Goal: Task Accomplishment & Management: Manage account settings

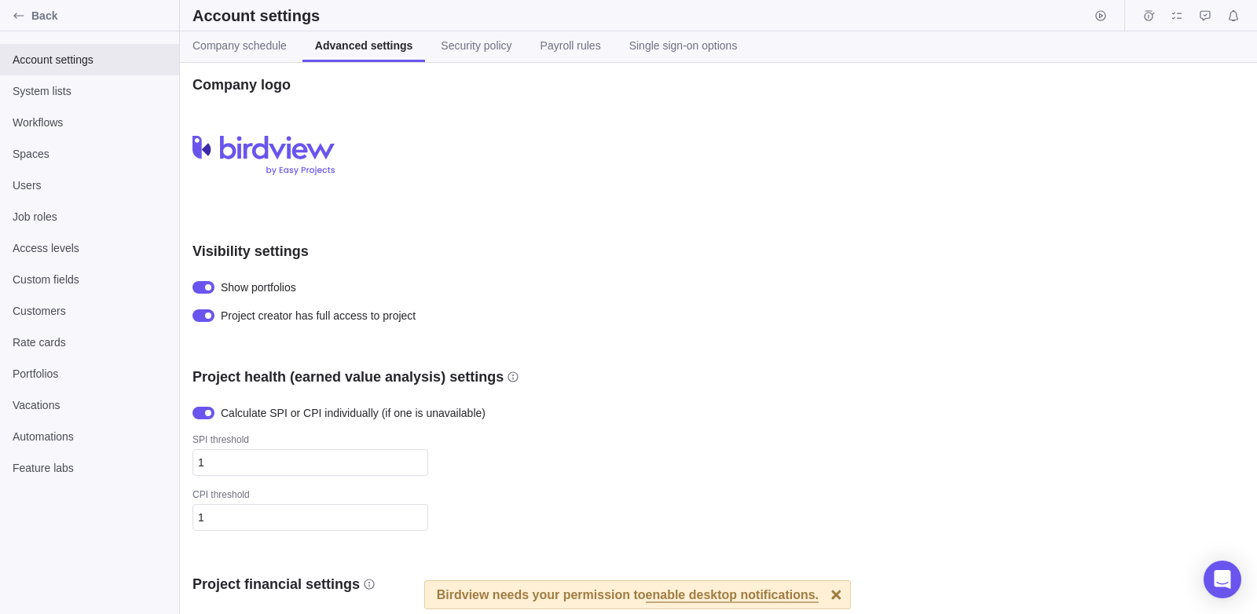
scroll to position [432, 0]
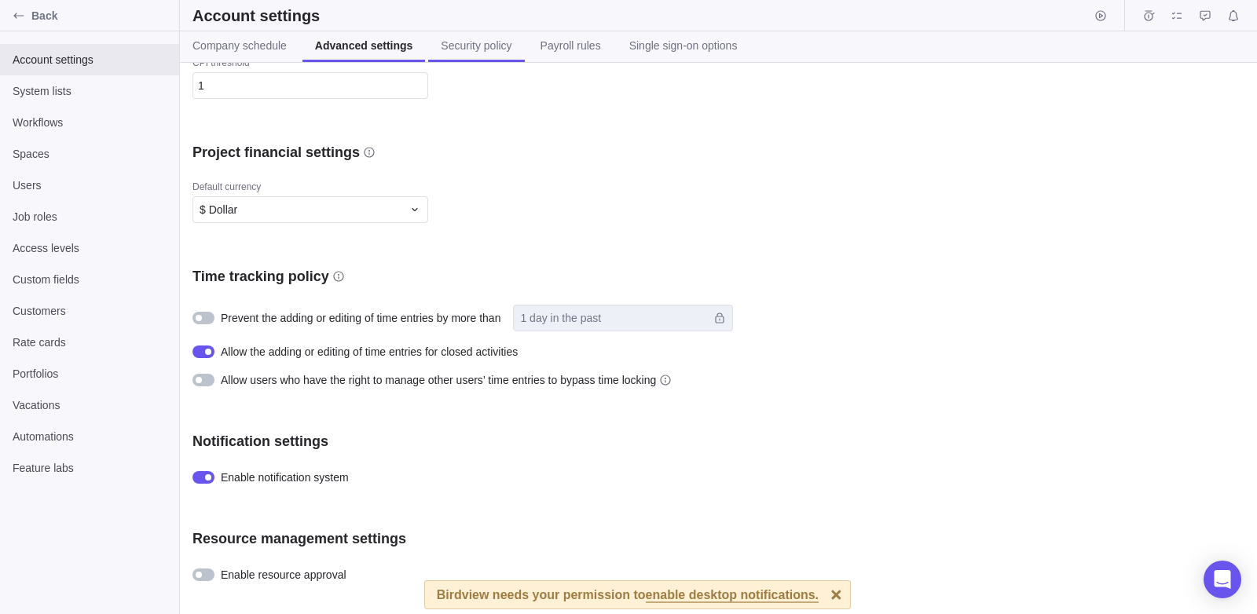
click at [475, 59] on link "Security policy" at bounding box center [476, 46] width 96 height 31
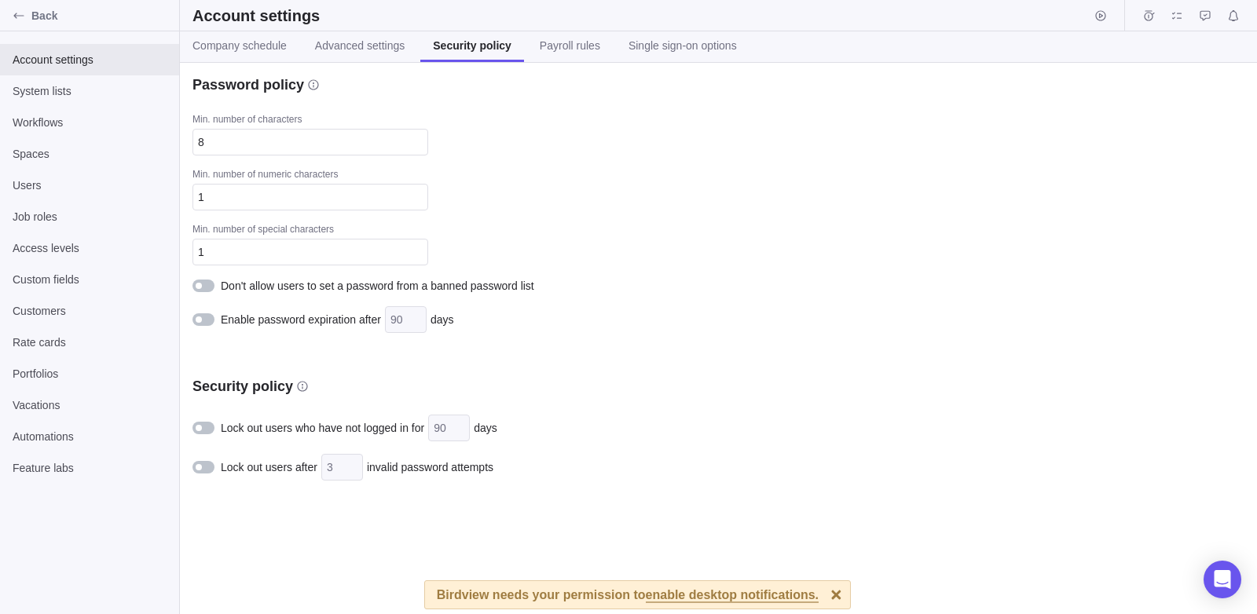
click at [140, 497] on div "Account settings System lists Workflows Spaces Users Job roles Access levels Cu…" at bounding box center [89, 322] width 179 height 583
click at [206, 285] on div at bounding box center [204, 286] width 22 height 13
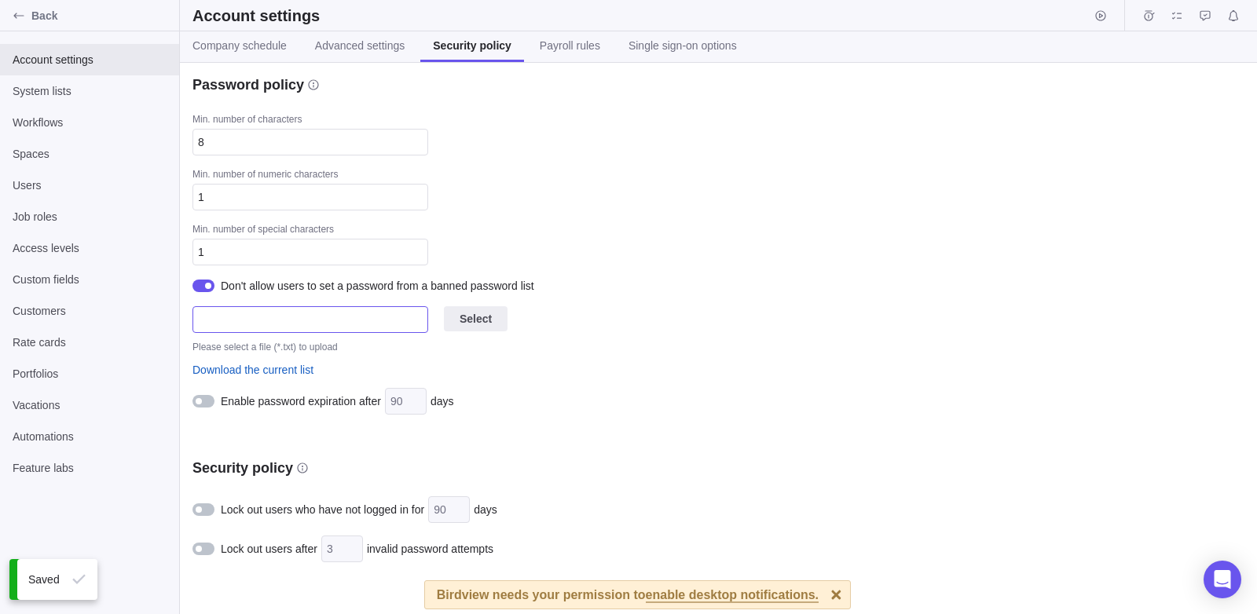
click at [350, 309] on input "text" at bounding box center [311, 319] width 236 height 27
type input "New Text Document.txt"
click at [1226, 116] on div "Password policy Min. number of characters 8 Min. number of numeric characters 1…" at bounding box center [718, 339] width 1077 height 552
click at [558, 42] on span "Payroll rules" at bounding box center [570, 46] width 61 height 16
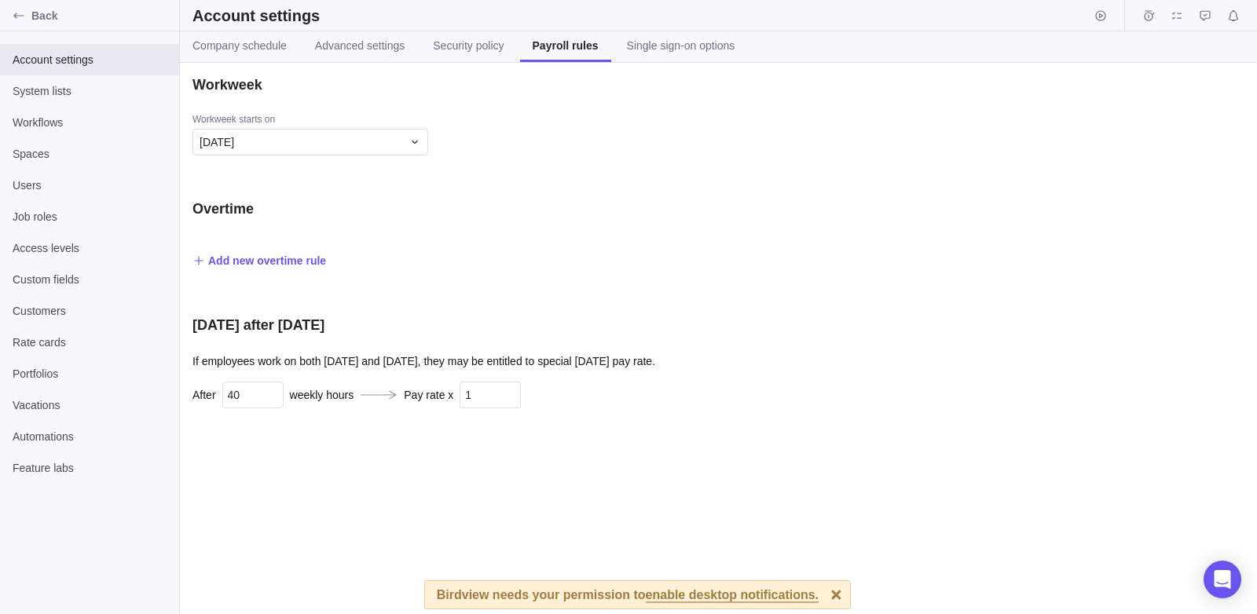
click at [272, 250] on div "Overtime Add new overtime rule" at bounding box center [468, 236] width 550 height 72
click at [272, 253] on span "Add new overtime rule" at bounding box center [267, 261] width 118 height 16
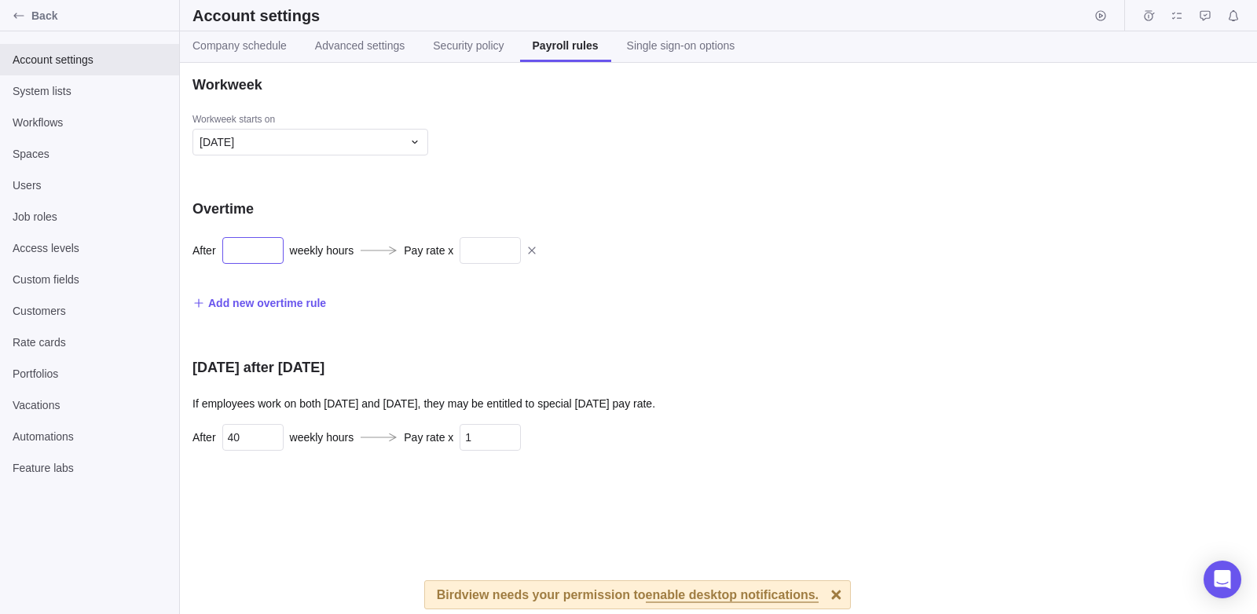
click at [269, 254] on input "text" at bounding box center [252, 250] width 61 height 27
type input "4"
type input "89"
click at [1195, 384] on div "Workweek Workweek starts [DATE] Overtime After 4 weekly hours Pay rate x 89 Add…" at bounding box center [718, 339] width 1077 height 552
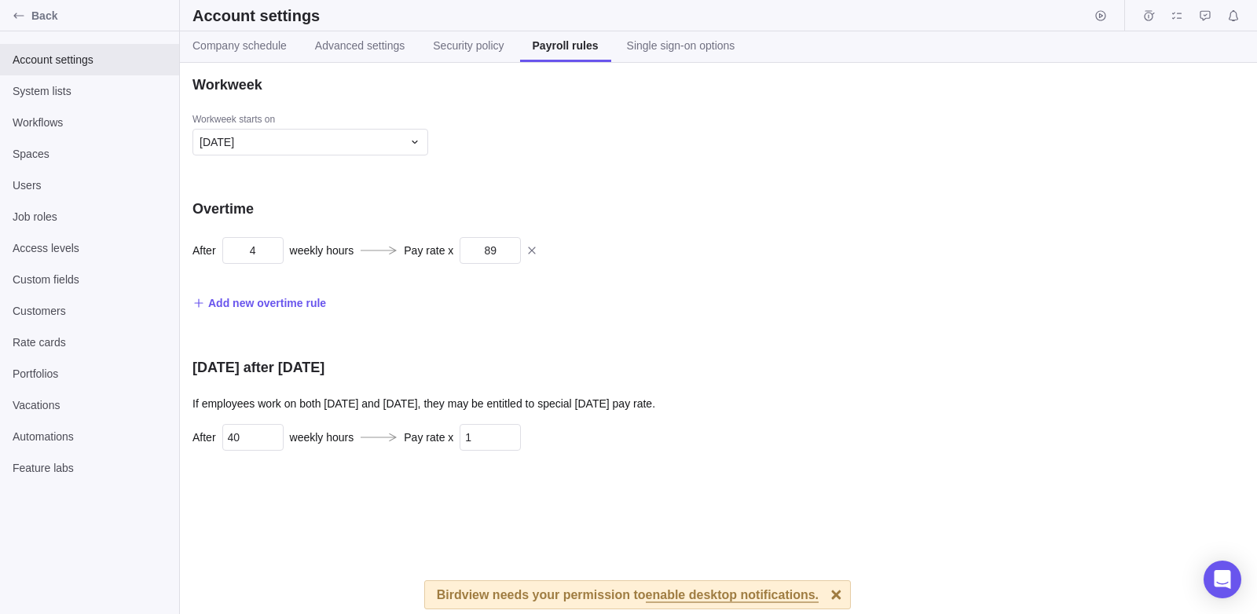
click at [1150, 296] on div "Workweek Workweek starts [DATE] Overtime After 4 weekly hours Pay rate x 89 Add…" at bounding box center [718, 339] width 1077 height 552
click at [1205, 266] on div "Workweek Workweek starts [DATE] Overtime After 4 weekly hours Pay rate x 89 Add…" at bounding box center [718, 339] width 1077 height 552
click at [670, 57] on link "Single sign-on options" at bounding box center [681, 46] width 134 height 31
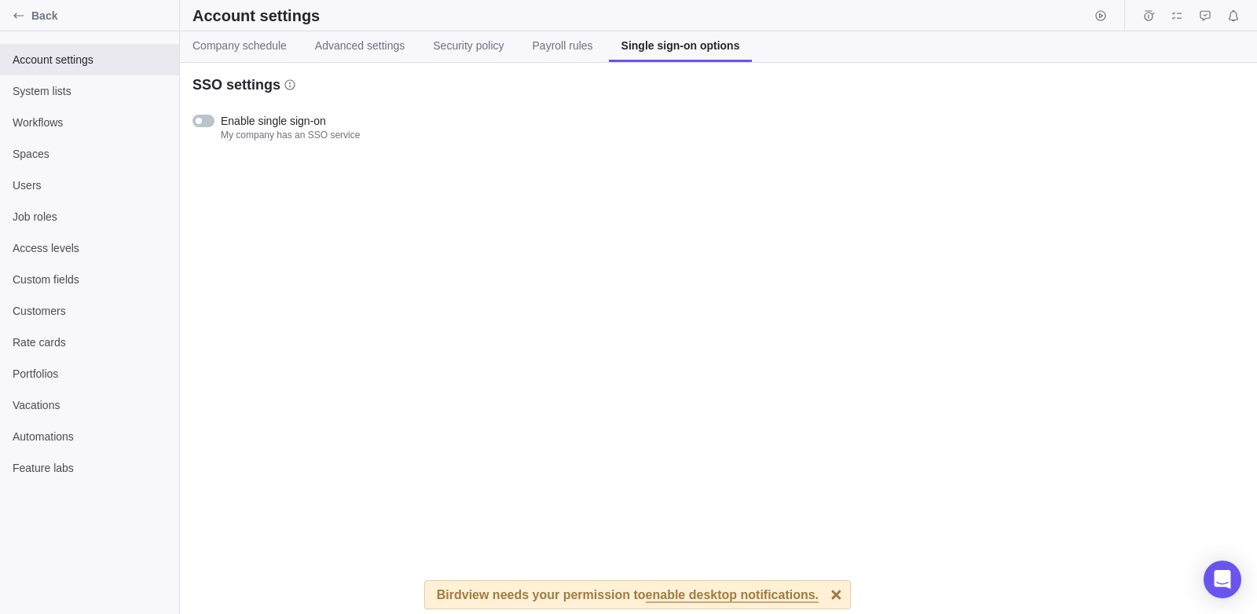
click at [1184, 310] on div "SSO settings Enable single sign-on My company has an SSO service" at bounding box center [718, 339] width 1077 height 552
click at [204, 120] on div at bounding box center [204, 121] width 22 height 13
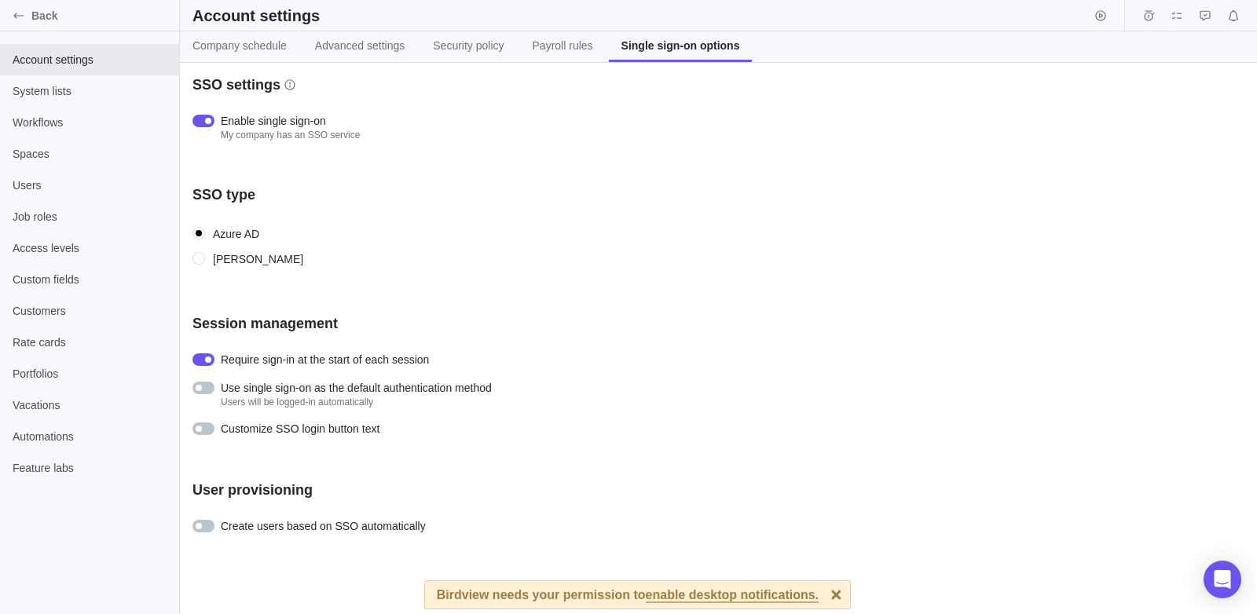
click at [1189, 277] on div "SSO settings Enable single sign-on My company has an SSO service SSO type Azure…" at bounding box center [718, 339] width 1077 height 552
click at [1202, 261] on div "SSO settings Enable single sign-on My company has an SSO service SSO type Azure…" at bounding box center [718, 339] width 1077 height 552
click at [195, 262] on input "[PERSON_NAME]" at bounding box center [200, 259] width 14 height 14
radio input "true"
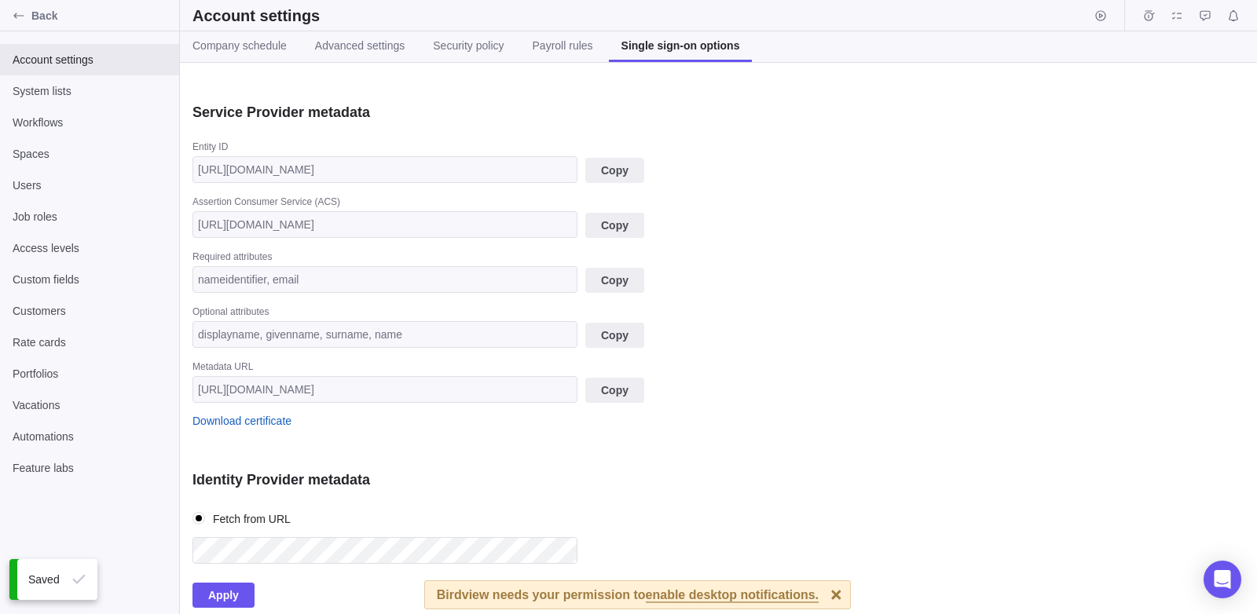
scroll to position [259, 0]
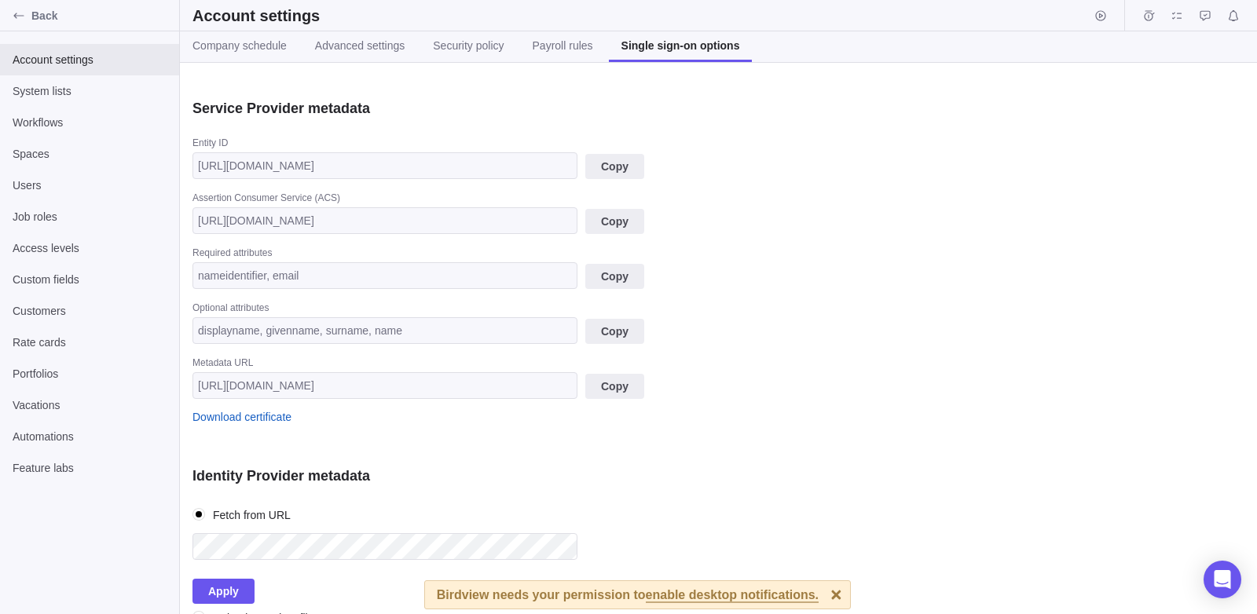
click at [1224, 361] on div "SSO settings Enable single sign-on My company has an SSO service SSO type Azure…" at bounding box center [718, 339] width 1077 height 552
click at [167, 97] on span "System lists" at bounding box center [90, 91] width 154 height 16
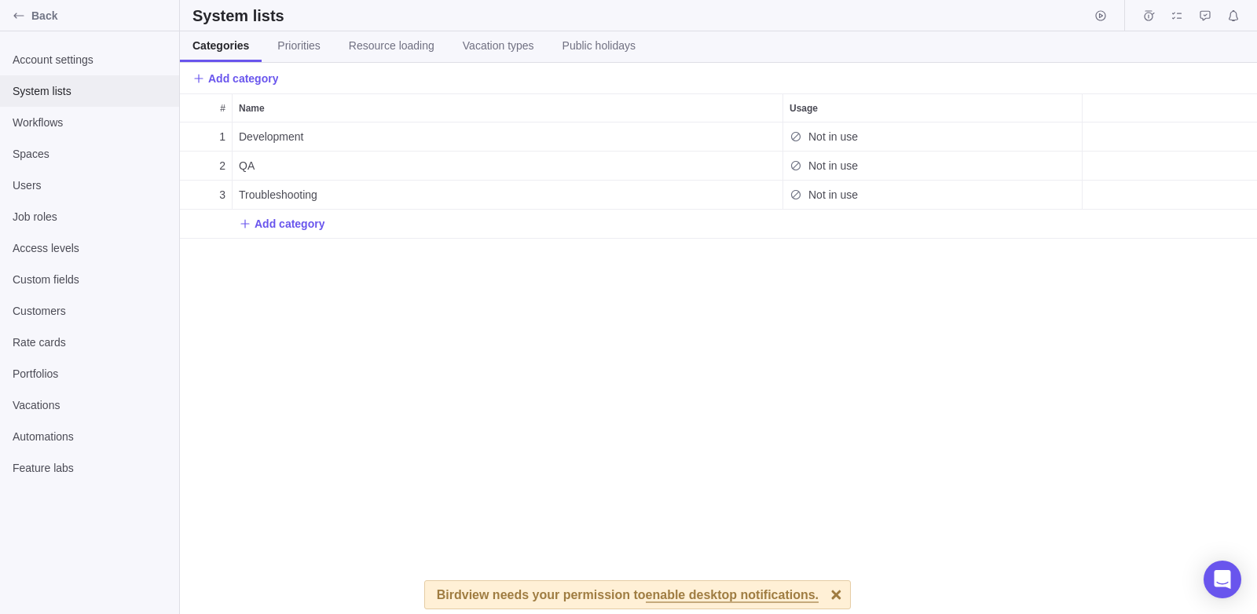
scroll to position [480, 1066]
click at [92, 508] on div "Account settings System lists Workflows Spaces Users Job roles Access levels Cu…" at bounding box center [89, 322] width 179 height 583
click at [1189, 293] on div "1 Development Not in use 2 QA Not in use 3 Troubleshooting Not in use Add categ…" at bounding box center [718, 369] width 1077 height 492
click at [75, 488] on div "Account settings System lists Workflows Spaces Users Job roles Access levels Cu…" at bounding box center [89, 322] width 179 height 583
click at [314, 53] on span "Priorities" at bounding box center [298, 46] width 42 height 16
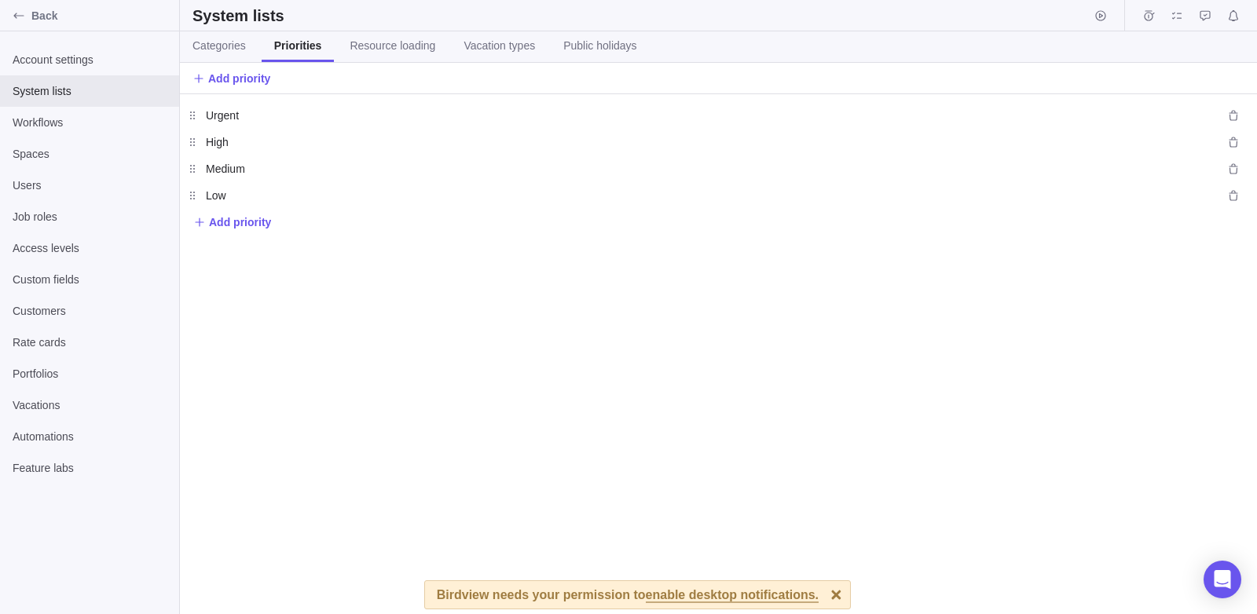
click at [1207, 292] on div "Urgent Urgent High High Medium Medium Low Low Add priority" at bounding box center [718, 354] width 1077 height 520
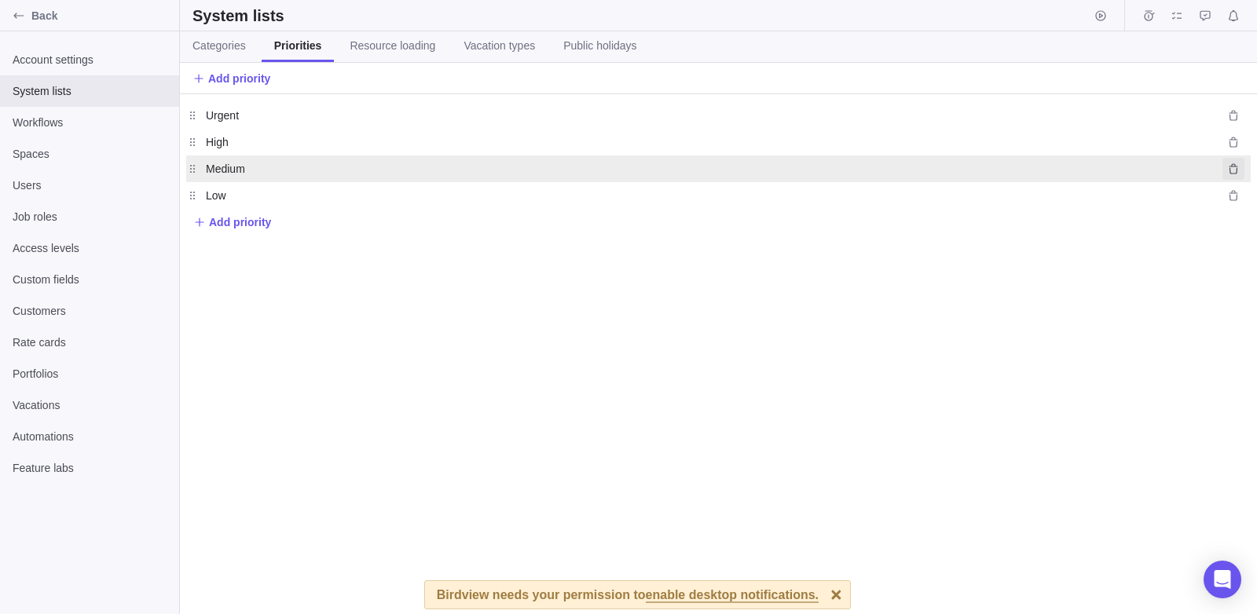
click at [1234, 171] on icon "Delete" at bounding box center [1233, 169] width 13 height 13
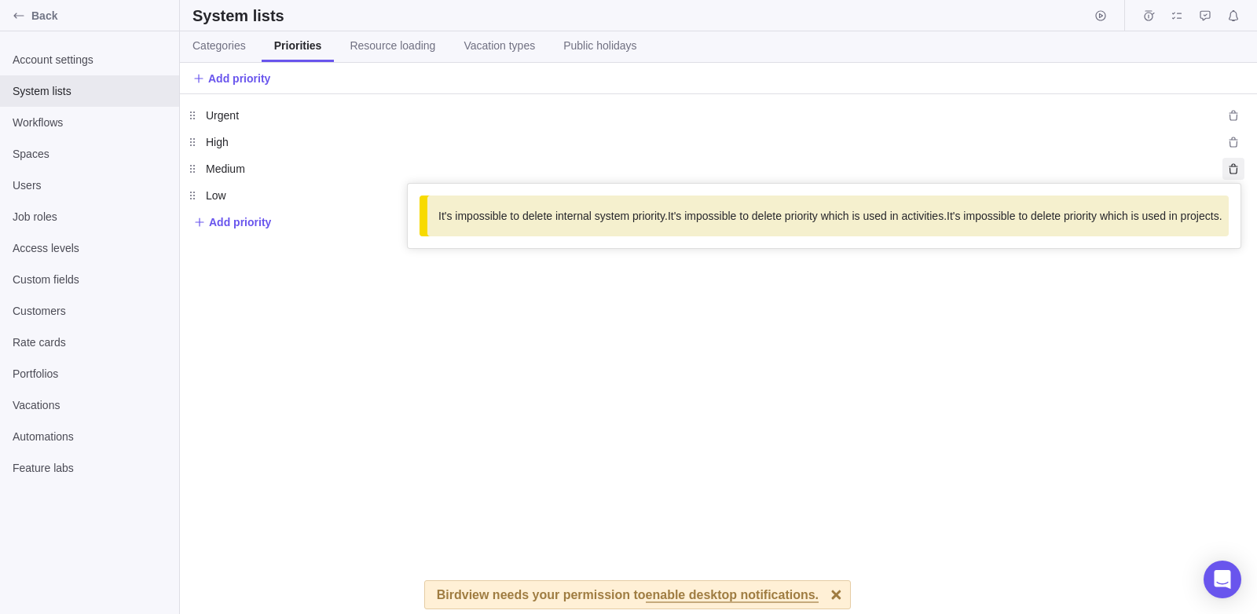
click at [1231, 361] on div "Urgent Urgent High High Medium Medium It's impossible to delete internal system…" at bounding box center [718, 354] width 1077 height 520
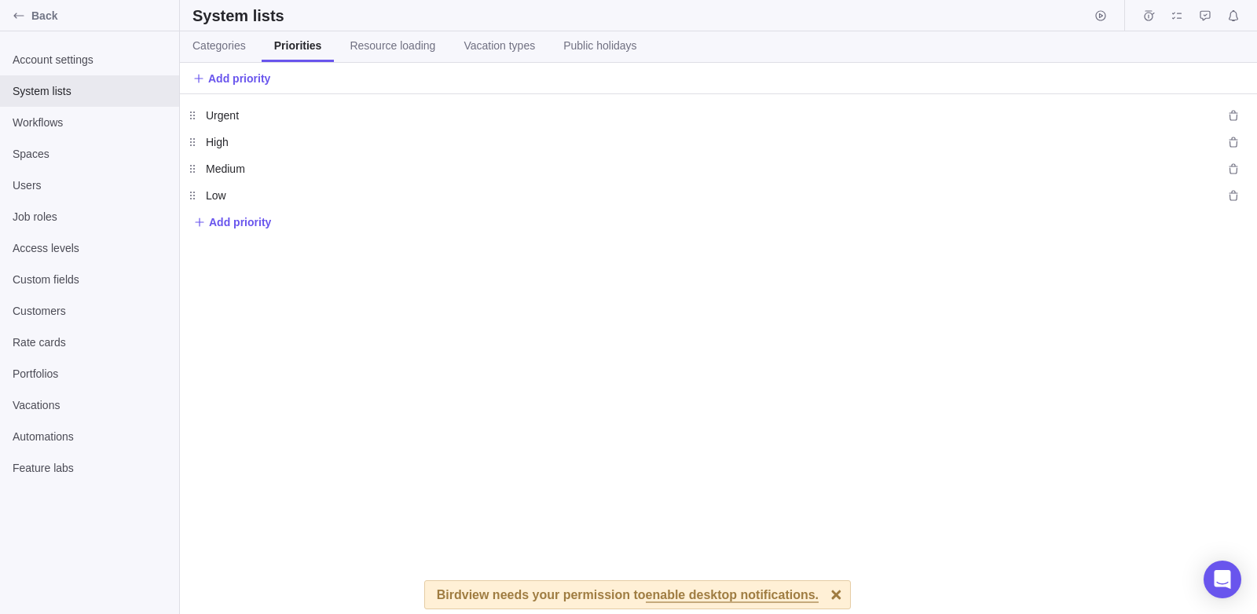
click at [1248, 340] on div "Urgent Urgent High High Medium Medium Low Low Add priority" at bounding box center [718, 354] width 1077 height 520
click at [356, 38] on span "Resource loading" at bounding box center [393, 46] width 86 height 16
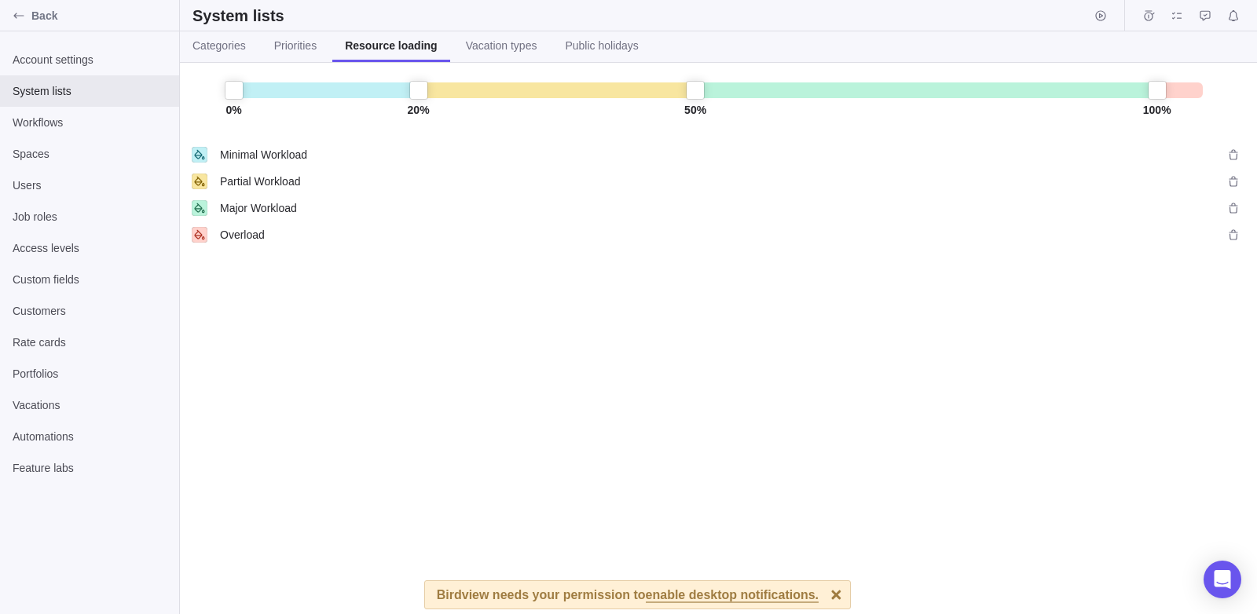
click at [1249, 369] on div "Minimal Workload Minimal Workload Partial Workload Partial Workload Major Workl…" at bounding box center [718, 374] width 1077 height 481
click at [512, 51] on span "Vacation types" at bounding box center [502, 46] width 72 height 16
